Goal: Book appointment/travel/reservation

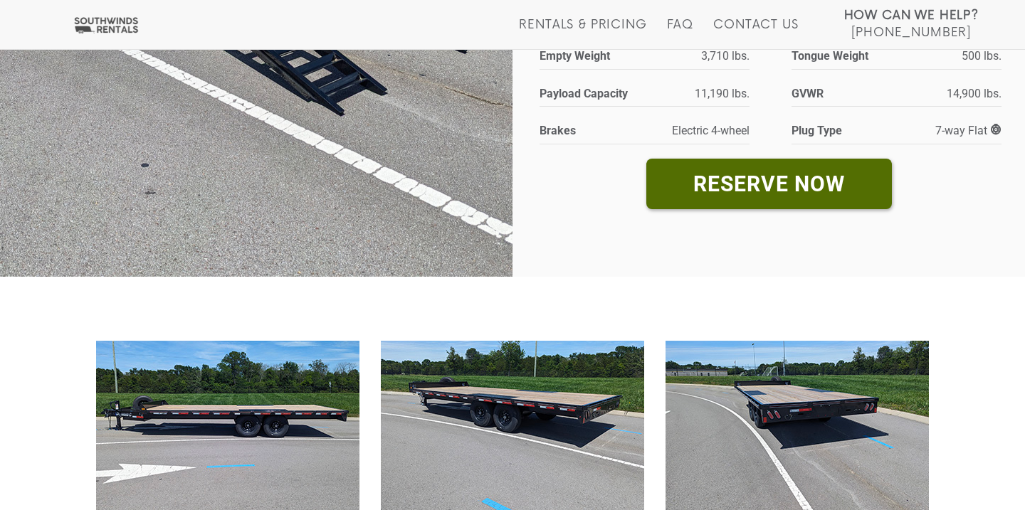
scroll to position [382, 0]
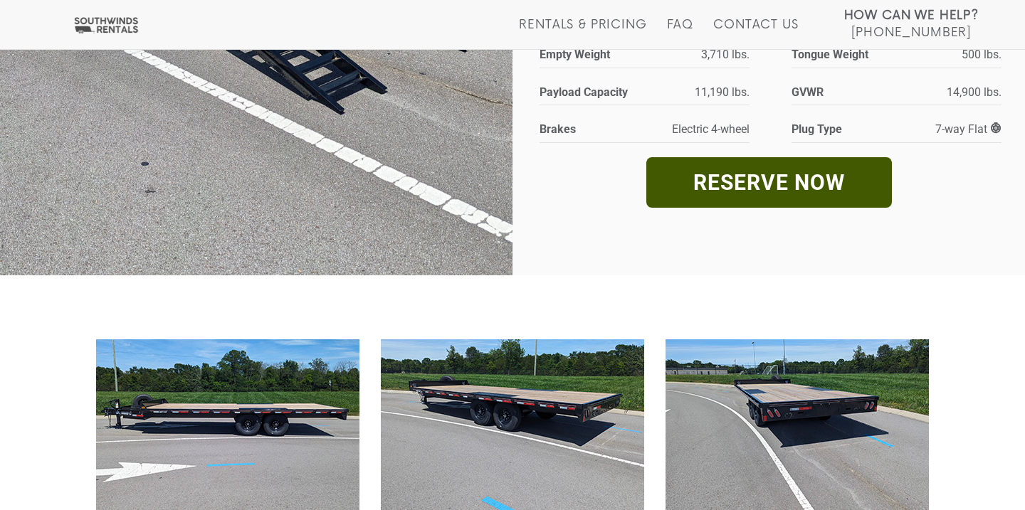
click at [796, 182] on link "RESERVE NOW" at bounding box center [769, 182] width 246 height 51
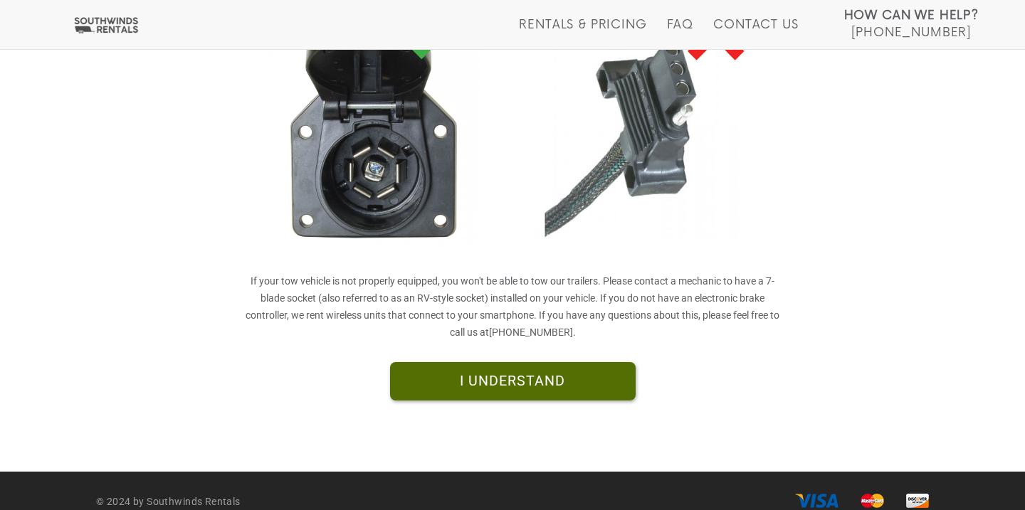
scroll to position [399, 0]
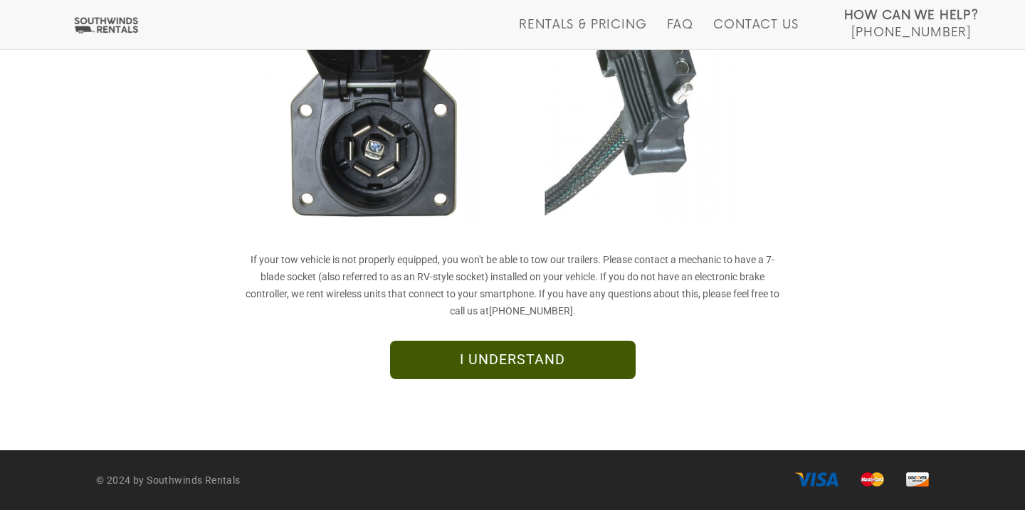
click at [558, 360] on link "I UNDERSTAND" at bounding box center [513, 360] width 246 height 38
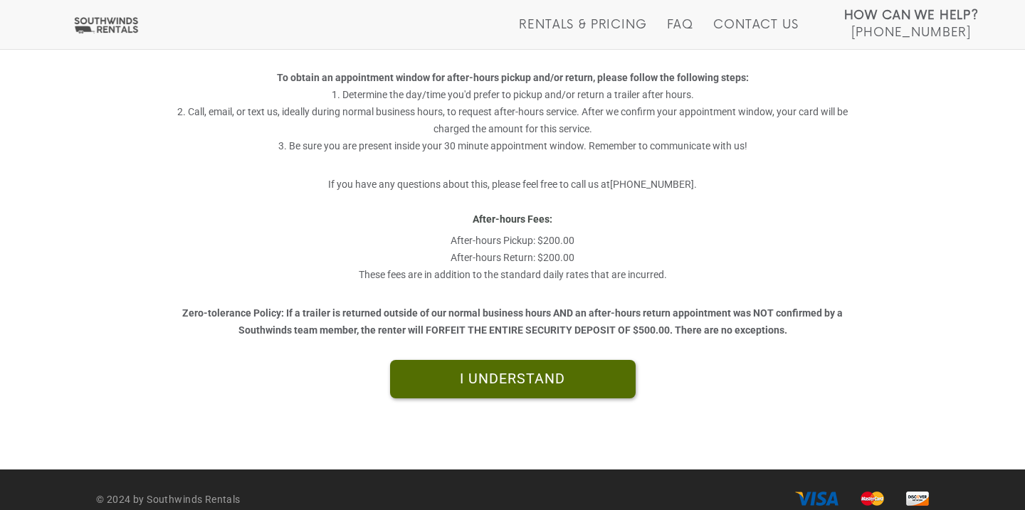
scroll to position [411, 0]
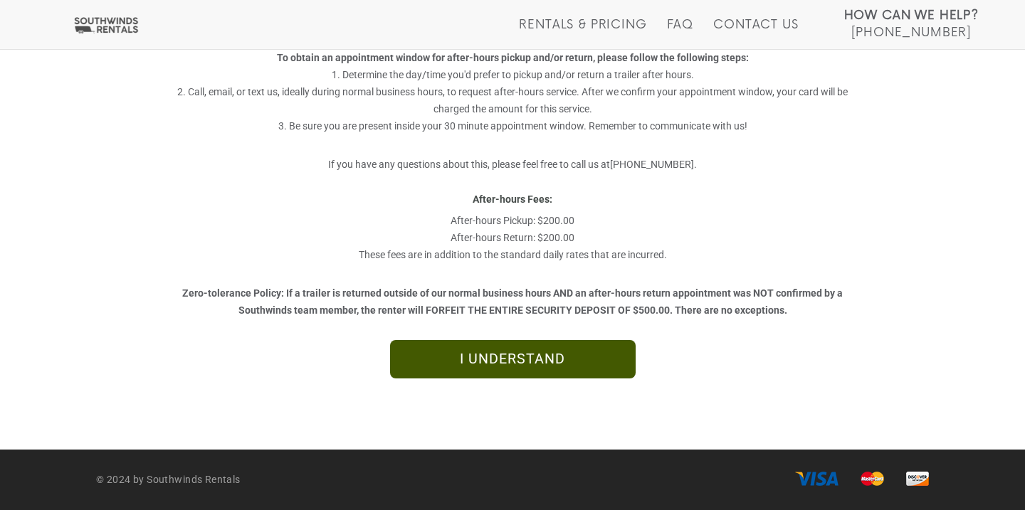
click at [551, 355] on link "I UNDERSTAND" at bounding box center [513, 359] width 246 height 38
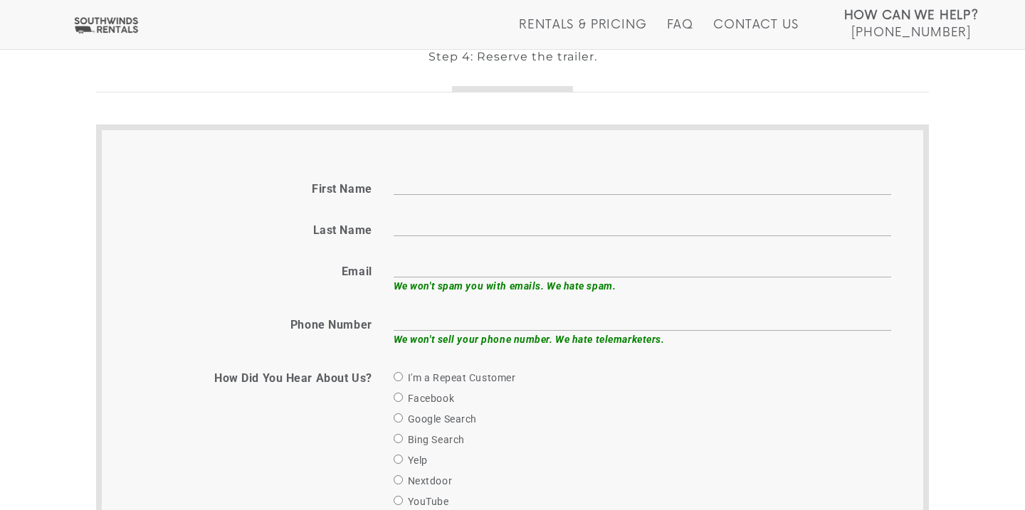
scroll to position [505, 0]
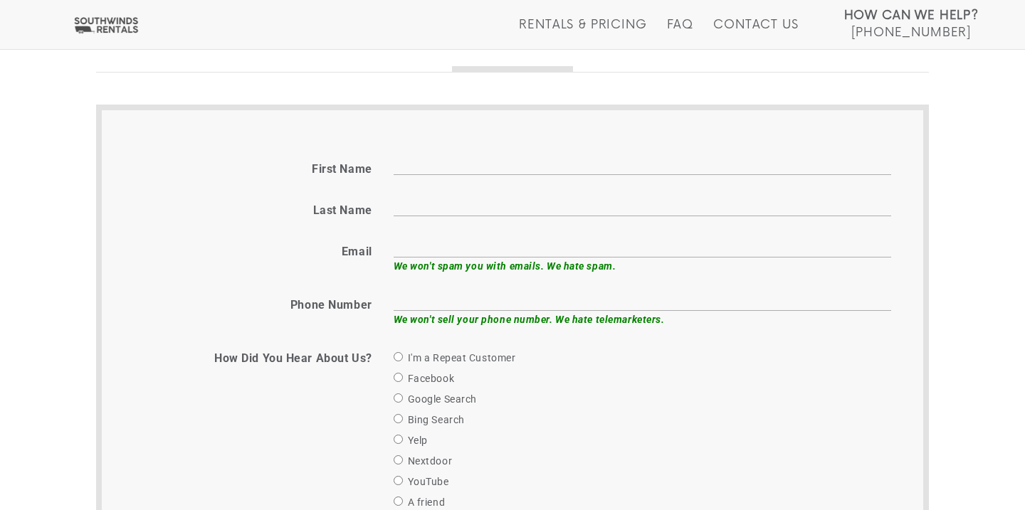
click at [452, 157] on input "First name" at bounding box center [643, 164] width 498 height 22
type input "Courtney"
type input "Buchanan"
type input "courtney@buchananacquisitions.net"
click at [503, 300] on input "text" at bounding box center [643, 300] width 498 height 22
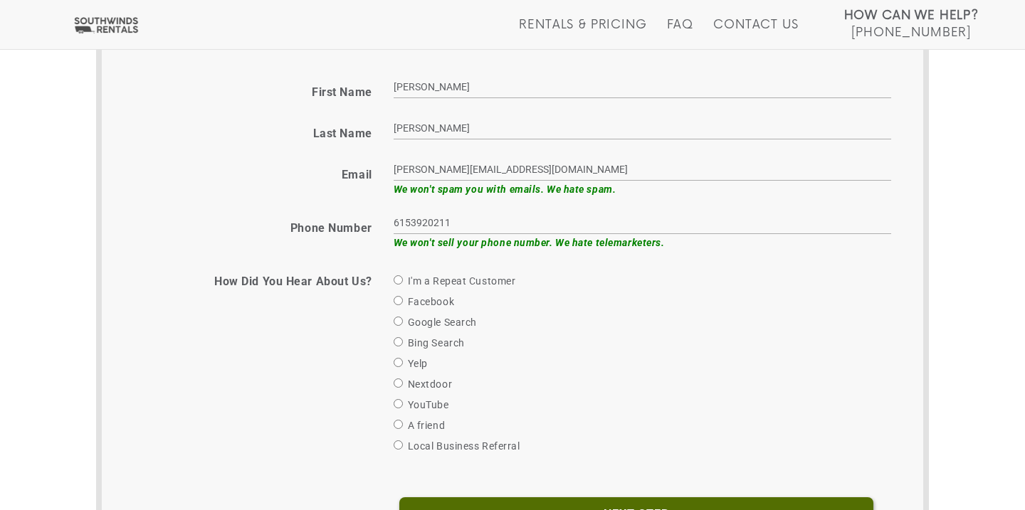
scroll to position [588, 0]
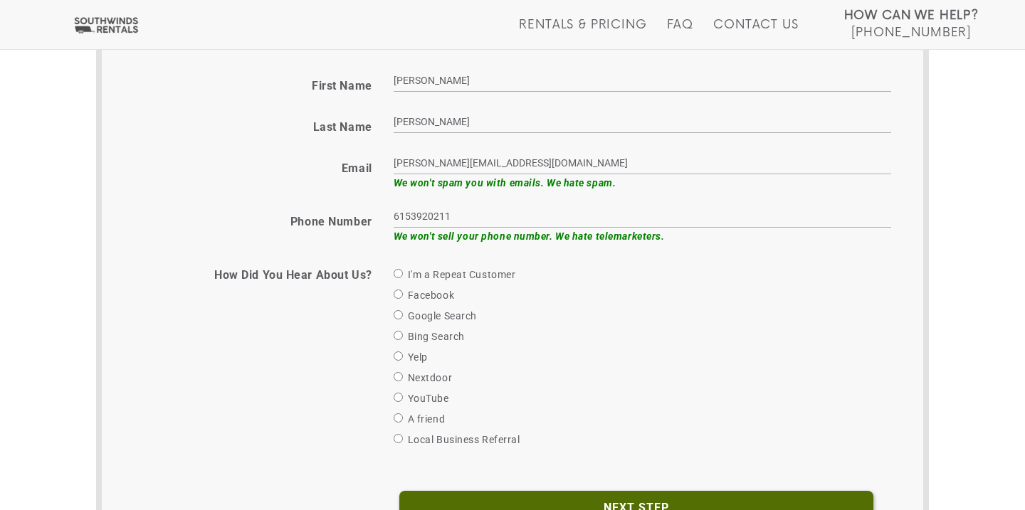
type input "6153920211"
click at [398, 314] on input "Google Search" at bounding box center [398, 314] width 9 height 9
radio input "true"
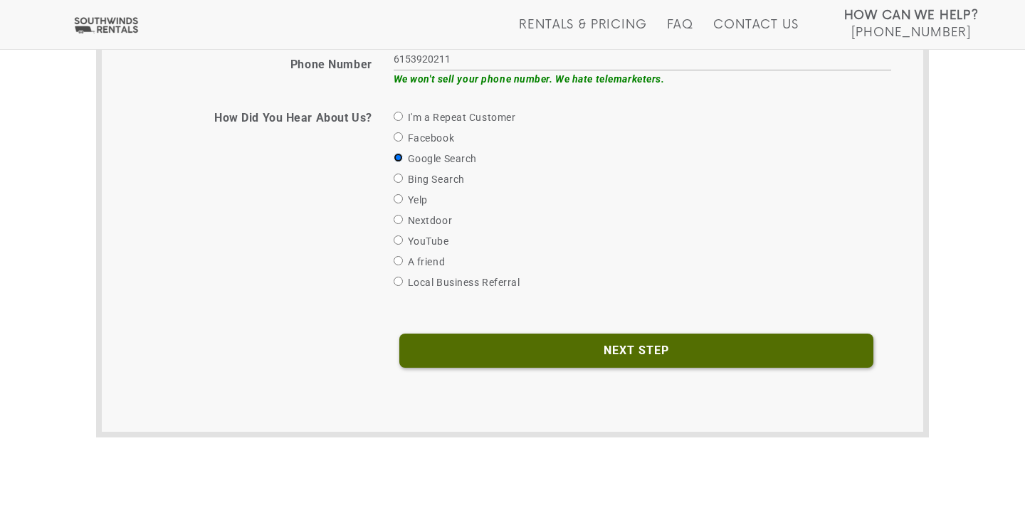
scroll to position [770, 0]
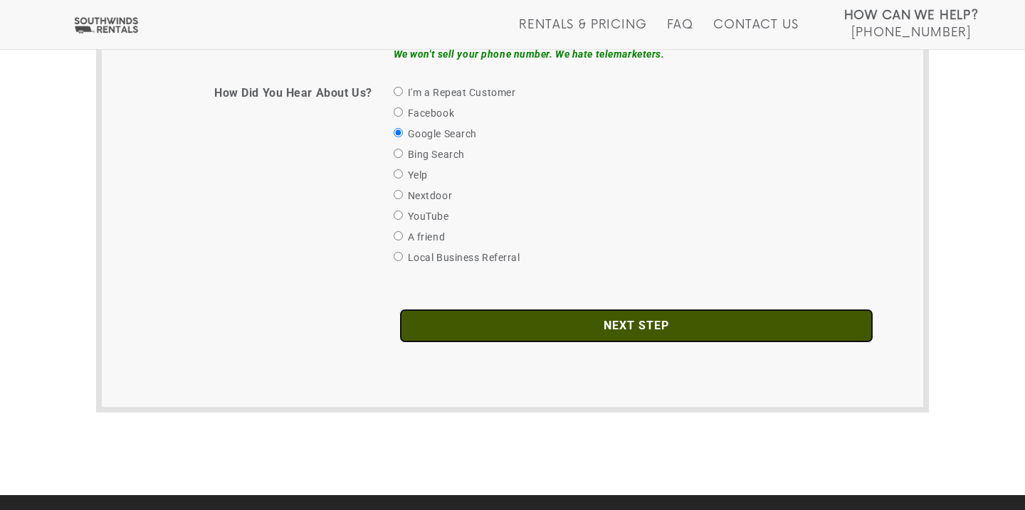
click at [700, 327] on input "Next Step" at bounding box center [636, 326] width 474 height 34
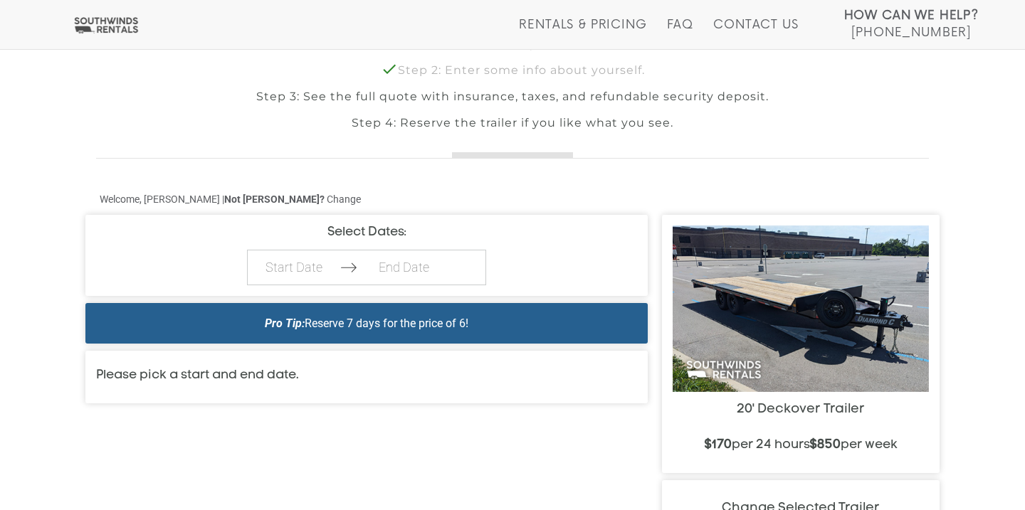
scroll to position [448, 0]
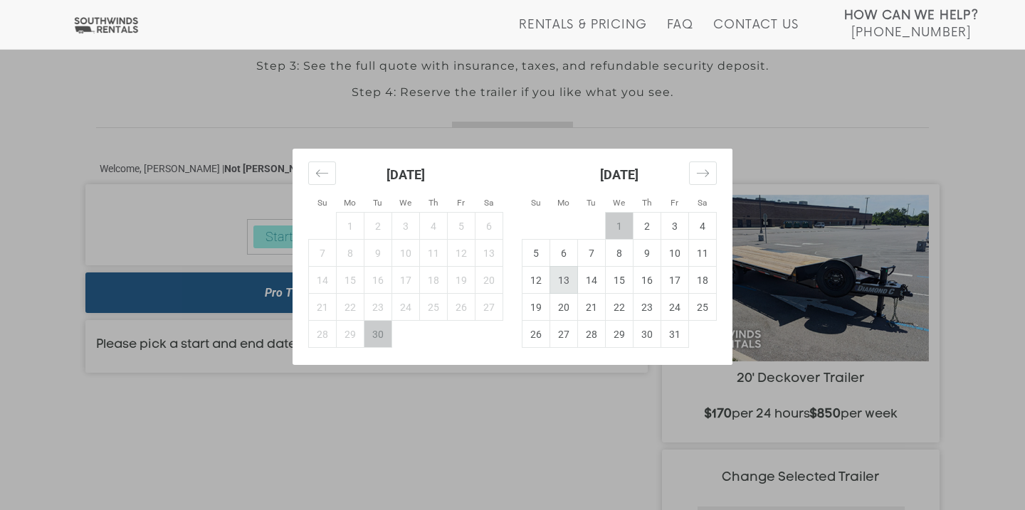
click at [566, 285] on td "13" at bounding box center [564, 280] width 28 height 27
type input "[DATE]"
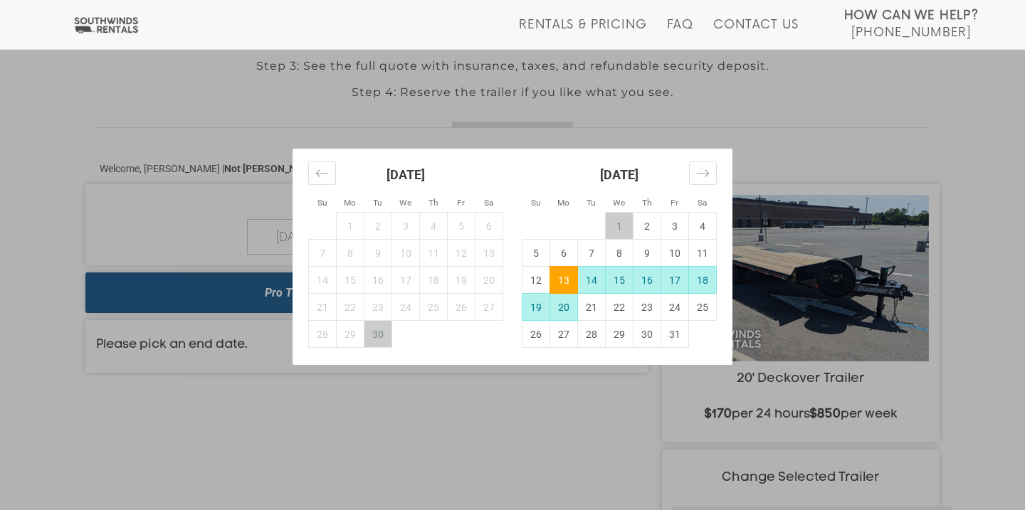
click at [569, 307] on td "20" at bounding box center [564, 307] width 28 height 27
type input "[DATE]"
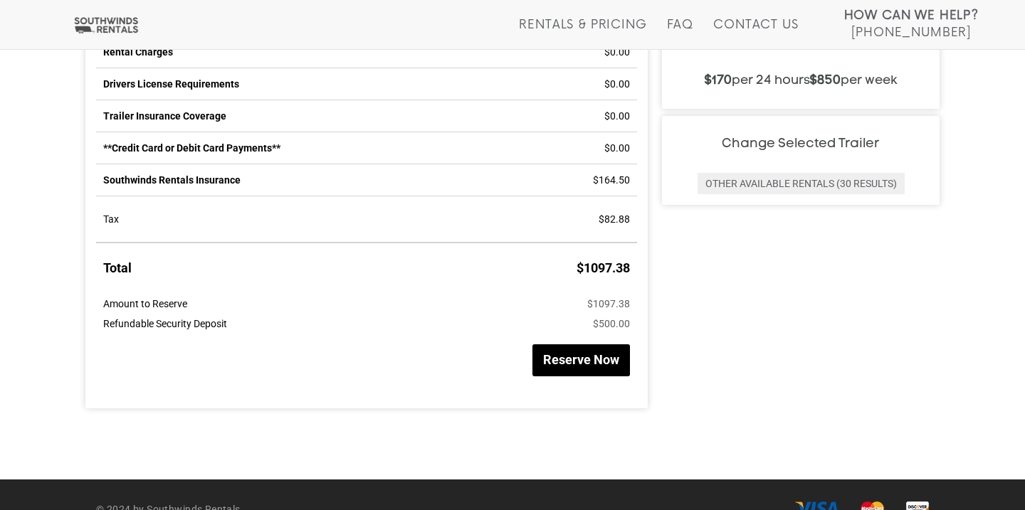
scroll to position [812, 0]
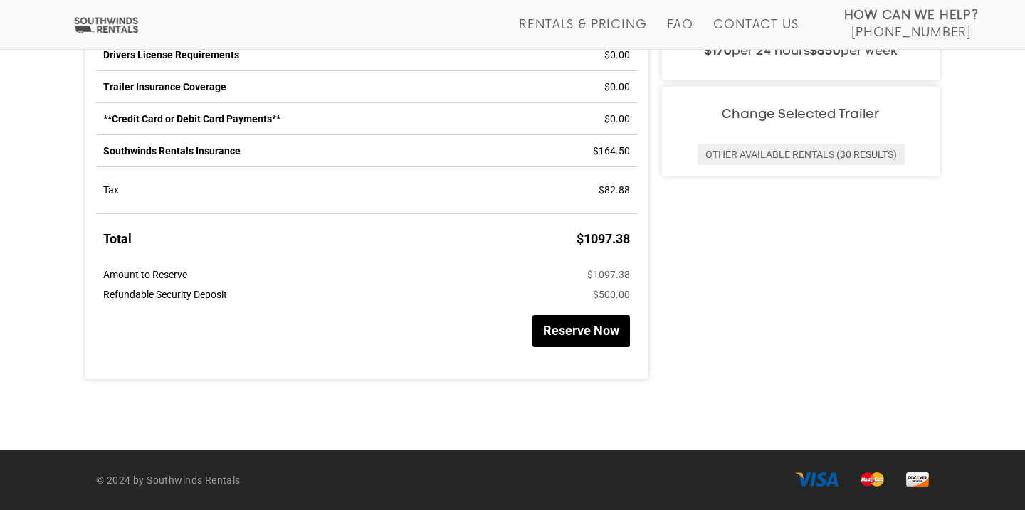
click at [587, 341] on button "Reserve Now" at bounding box center [581, 331] width 98 height 32
